Goal: Find specific page/section: Find specific page/section

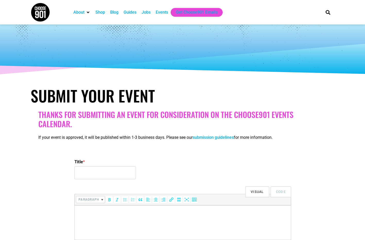
select select
click at [162, 11] on div "Events" at bounding box center [162, 12] width 12 height 6
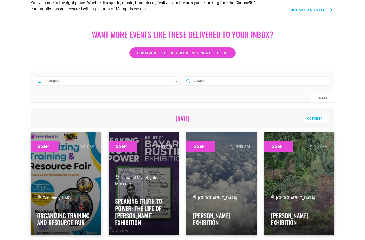
scroll to position [77, 0]
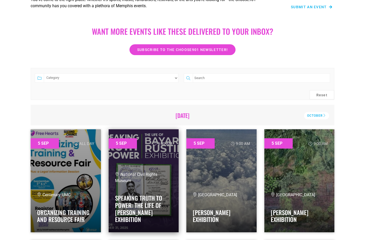
click at [135, 193] on h4 "Speaking Truth to Power: The Life of Bayard Rustin Exhibition" at bounding box center [143, 207] width 57 height 31
click at [141, 209] on link "Speaking Truth to Power: The Life of Bayard Rustin Exhibition" at bounding box center [138, 209] width 47 height 30
click at [144, 198] on link "Speaking Truth to Power: The Life of Bayard Rustin Exhibition" at bounding box center [138, 209] width 47 height 30
